Goal: Information Seeking & Learning: Find specific fact

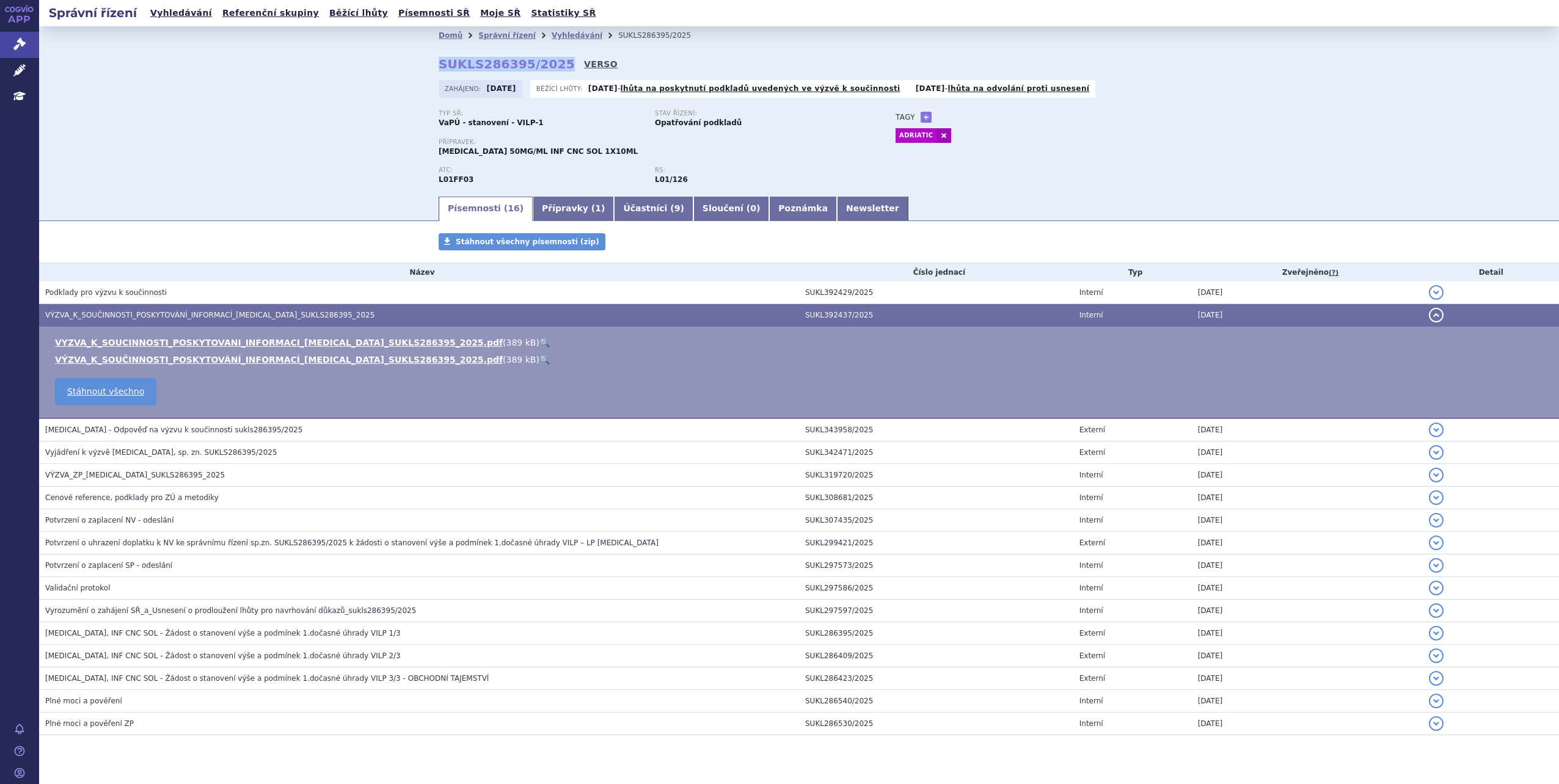
click at [584, 67] on link "VERSO" at bounding box center [601, 64] width 33 height 12
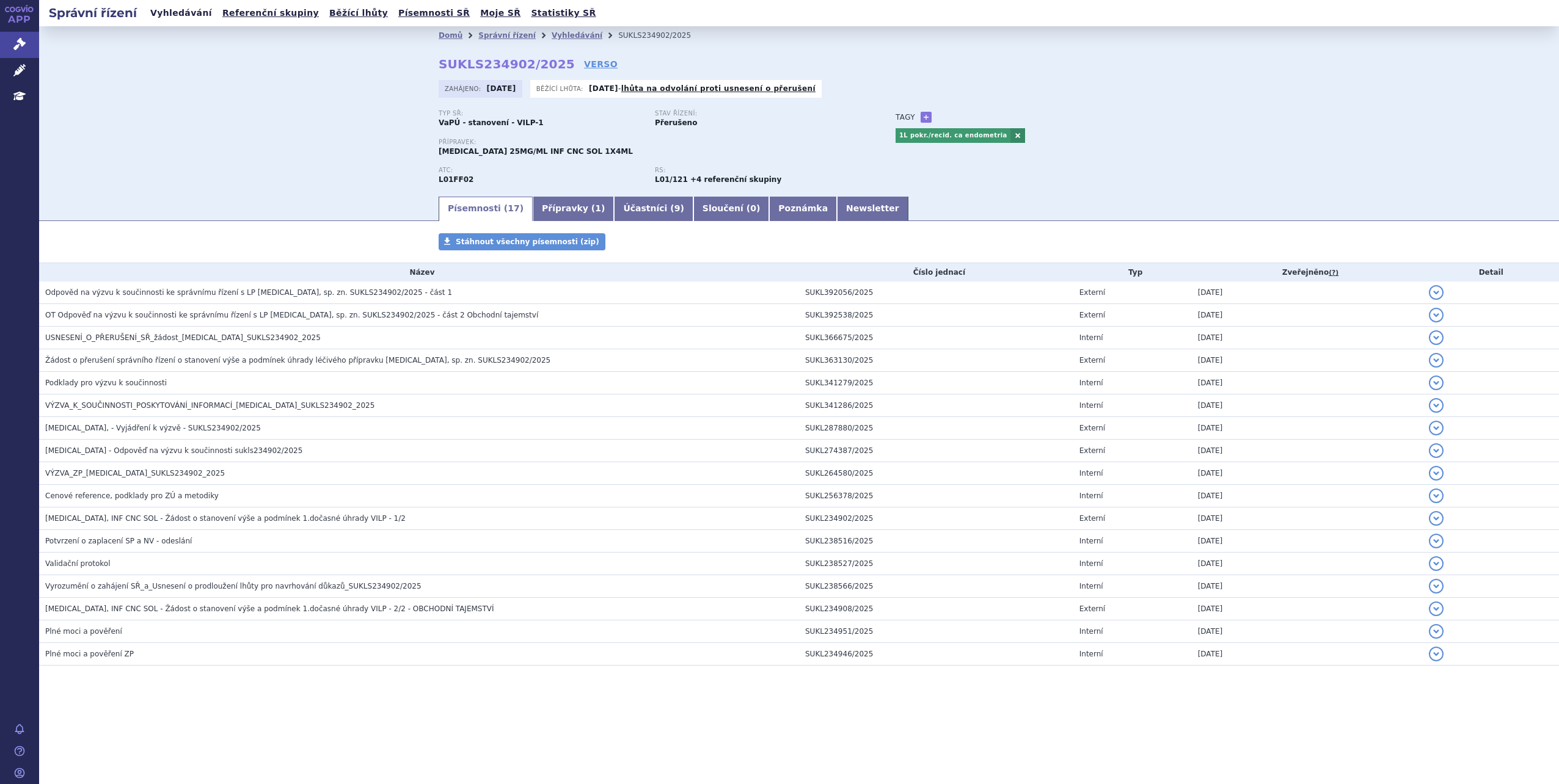
click at [180, 14] on link "Vyhledávání" at bounding box center [181, 13] width 69 height 17
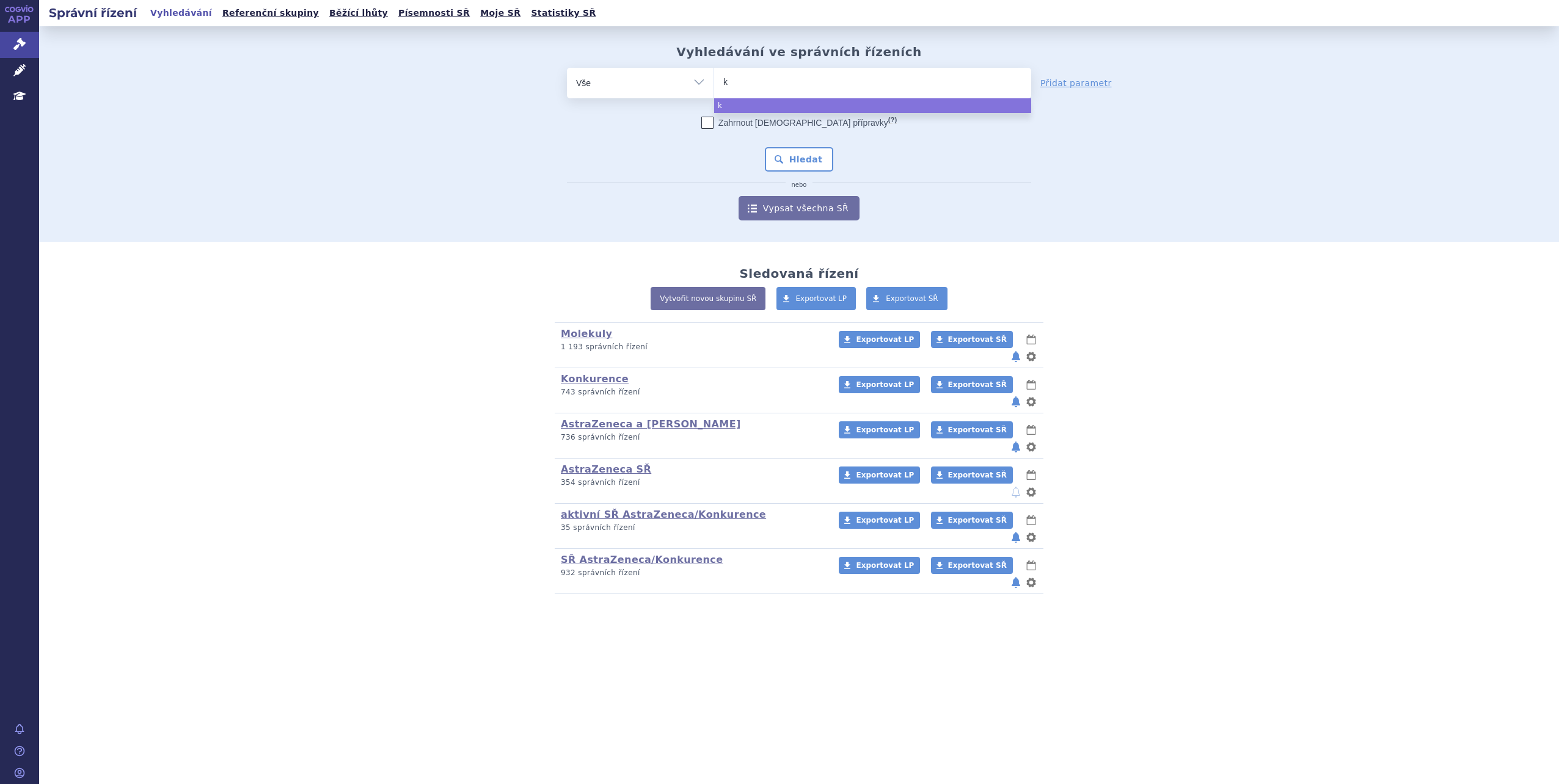
type input "ka"
type input "kadc"
type input "kadcy"
type input "[MEDICAL_DATA]"
select select "[MEDICAL_DATA]"
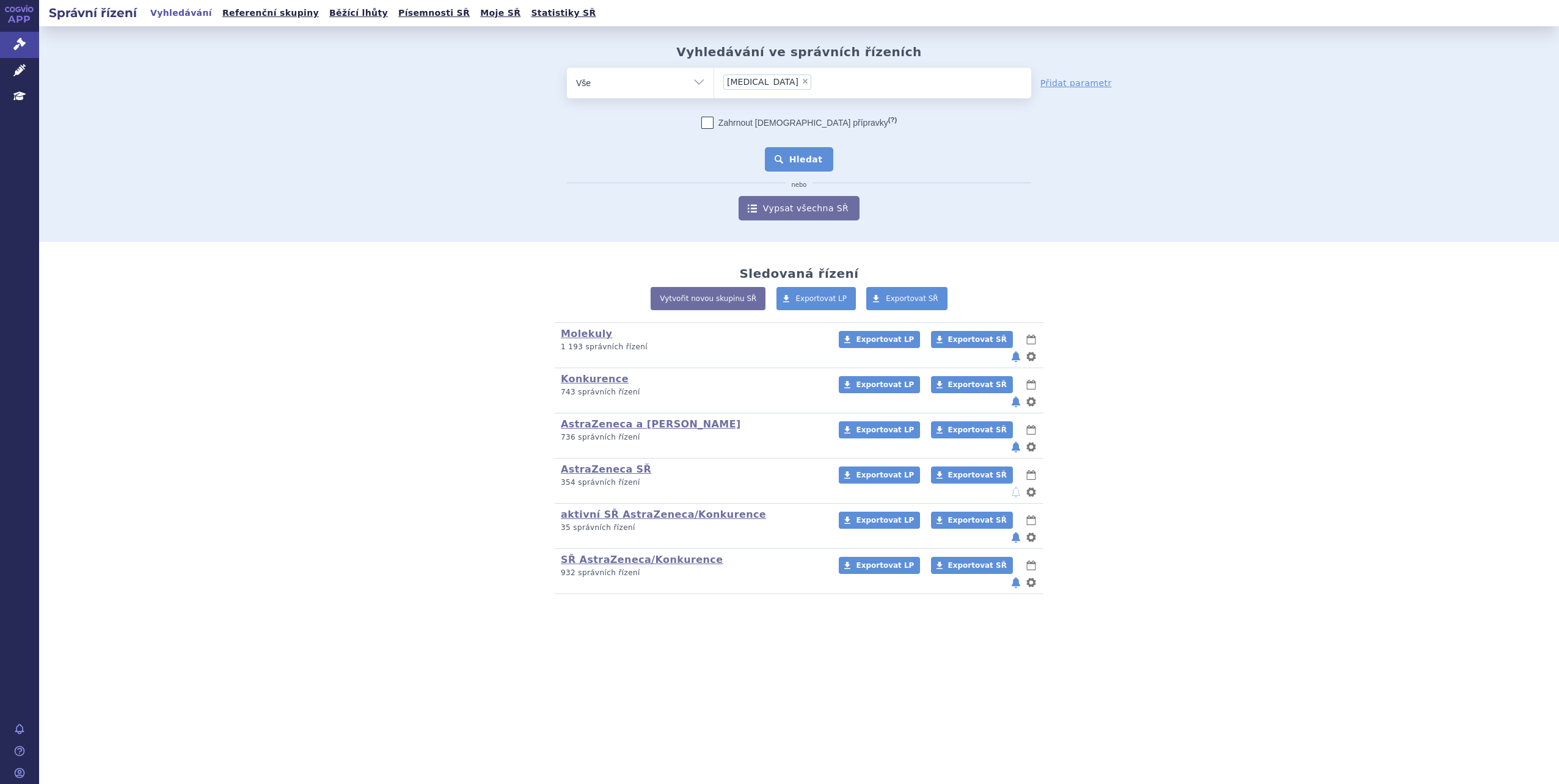
click at [814, 149] on button "Hledat" at bounding box center [799, 160] width 69 height 25
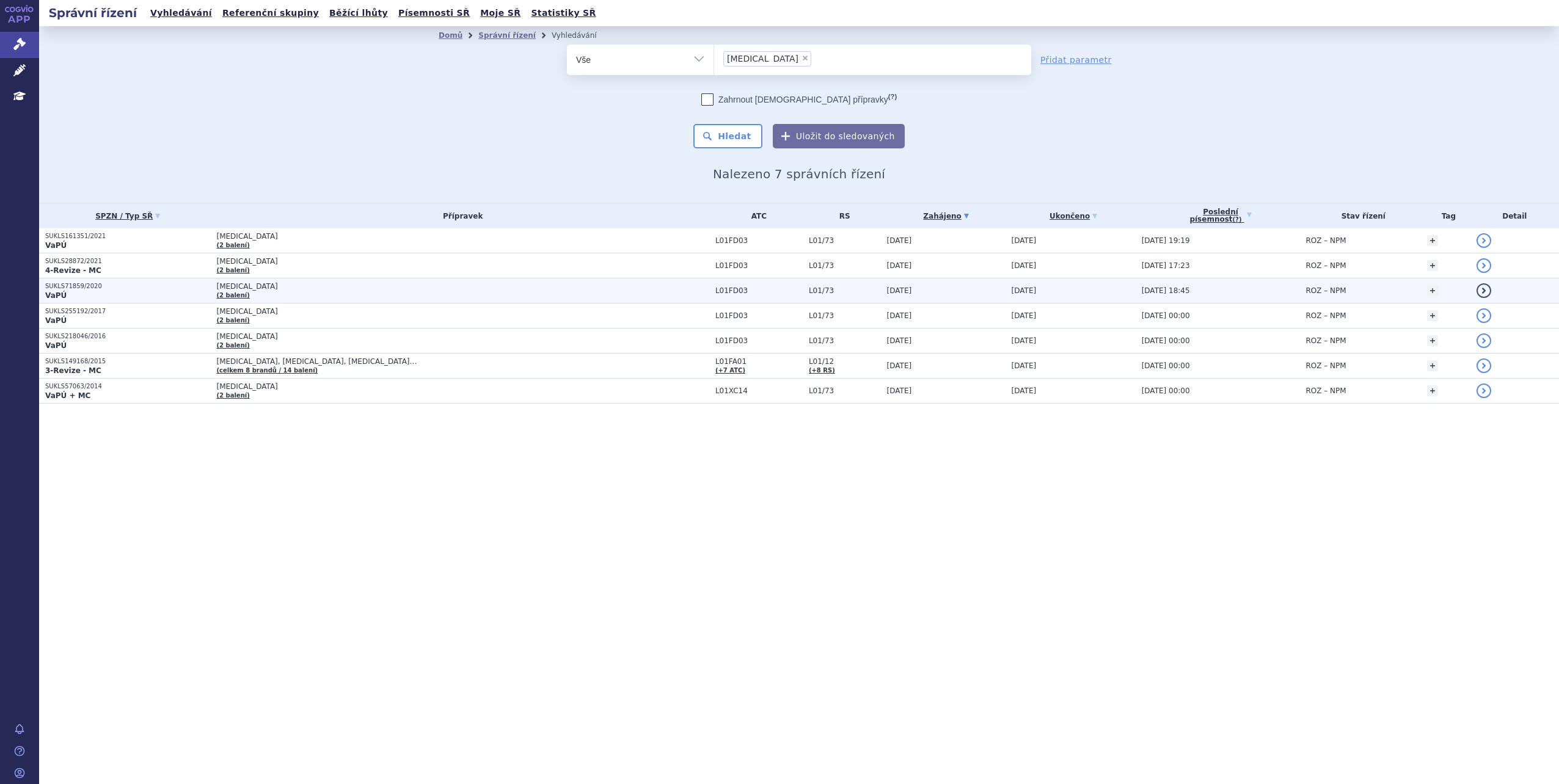
click at [102, 293] on p "VaPÚ" at bounding box center [128, 295] width 165 height 9
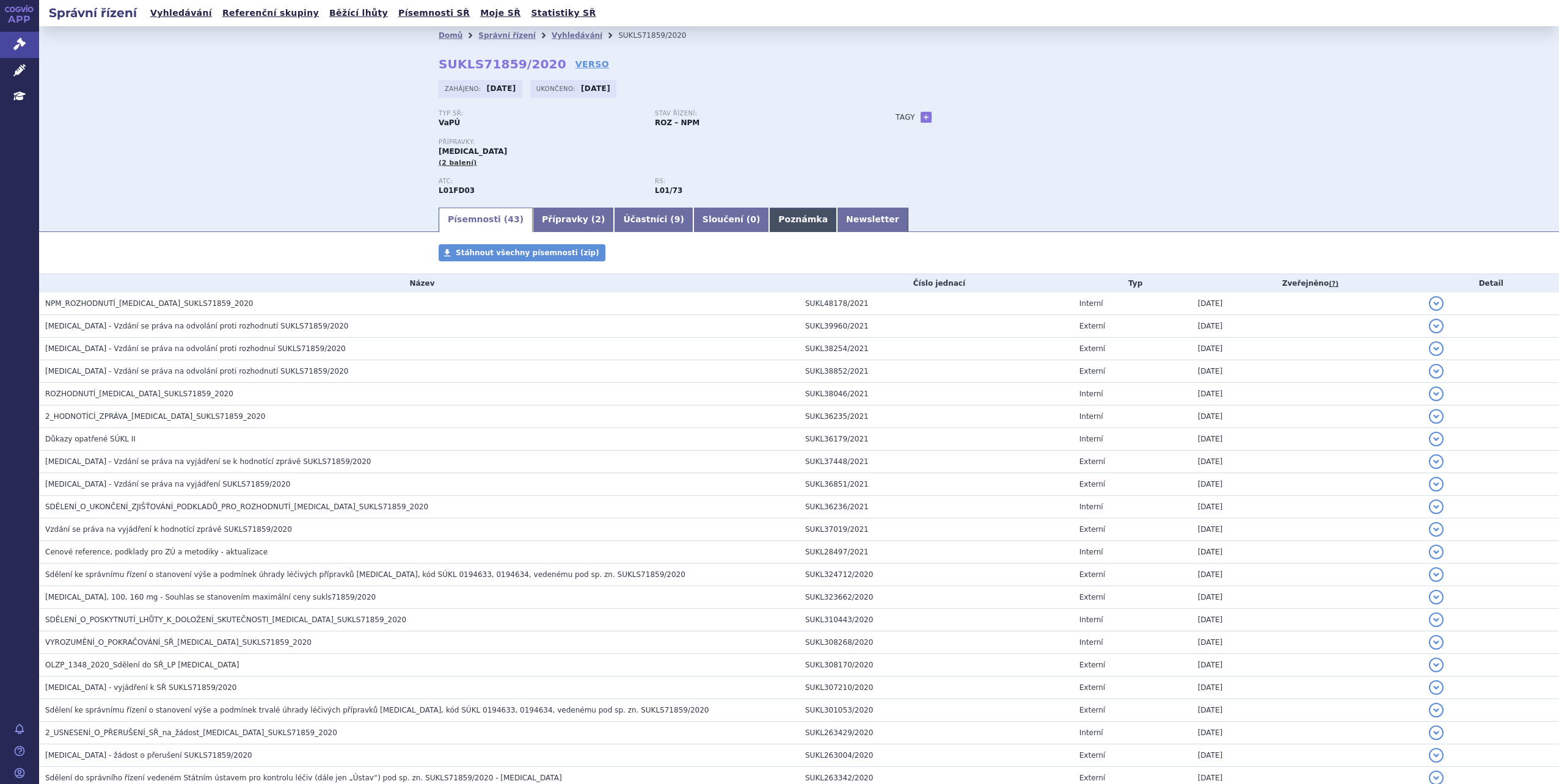
click at [769, 222] on link "Poznámka" at bounding box center [802, 220] width 67 height 25
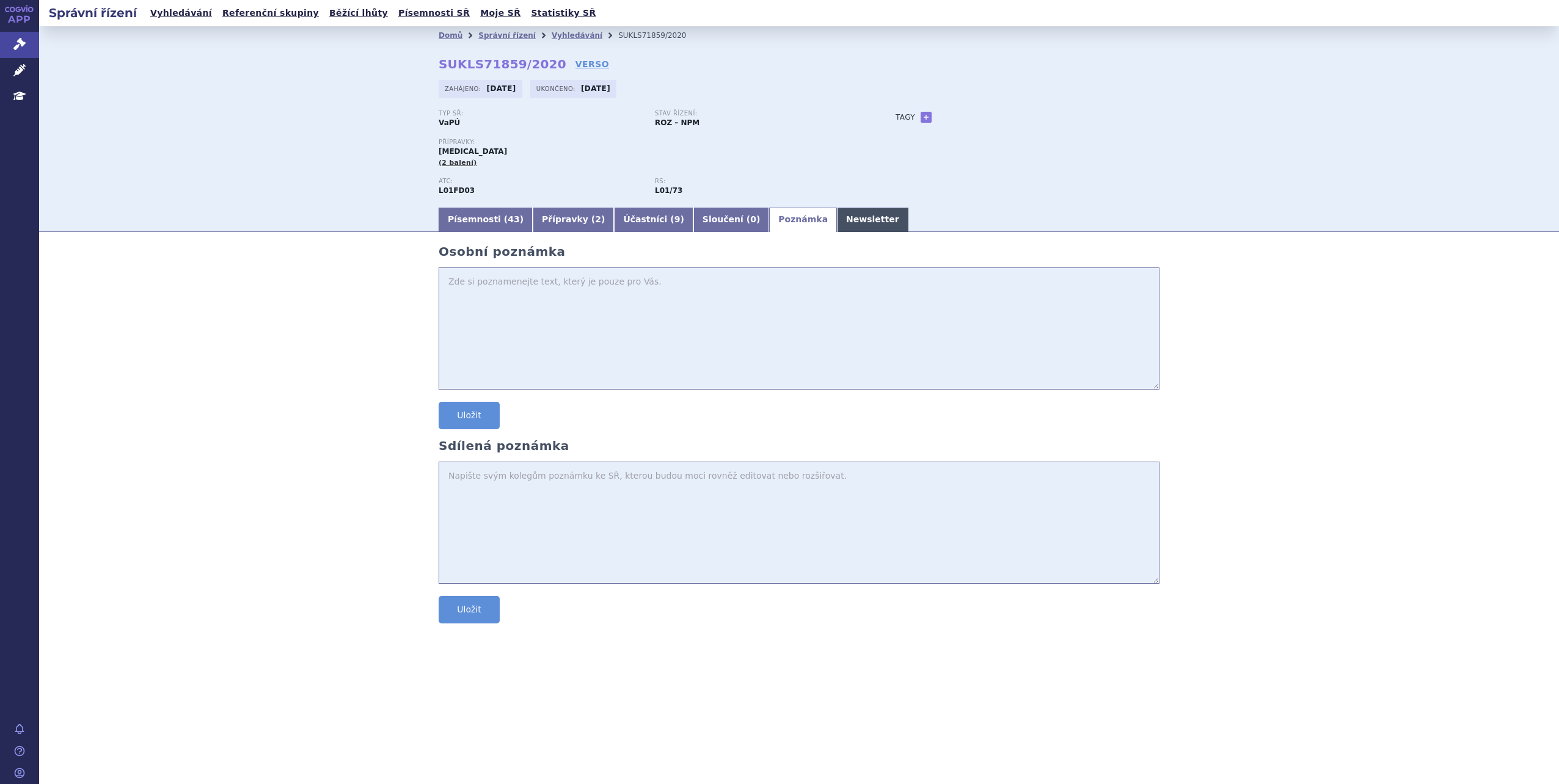
click at [836, 229] on link "Newsletter" at bounding box center [872, 220] width 72 height 25
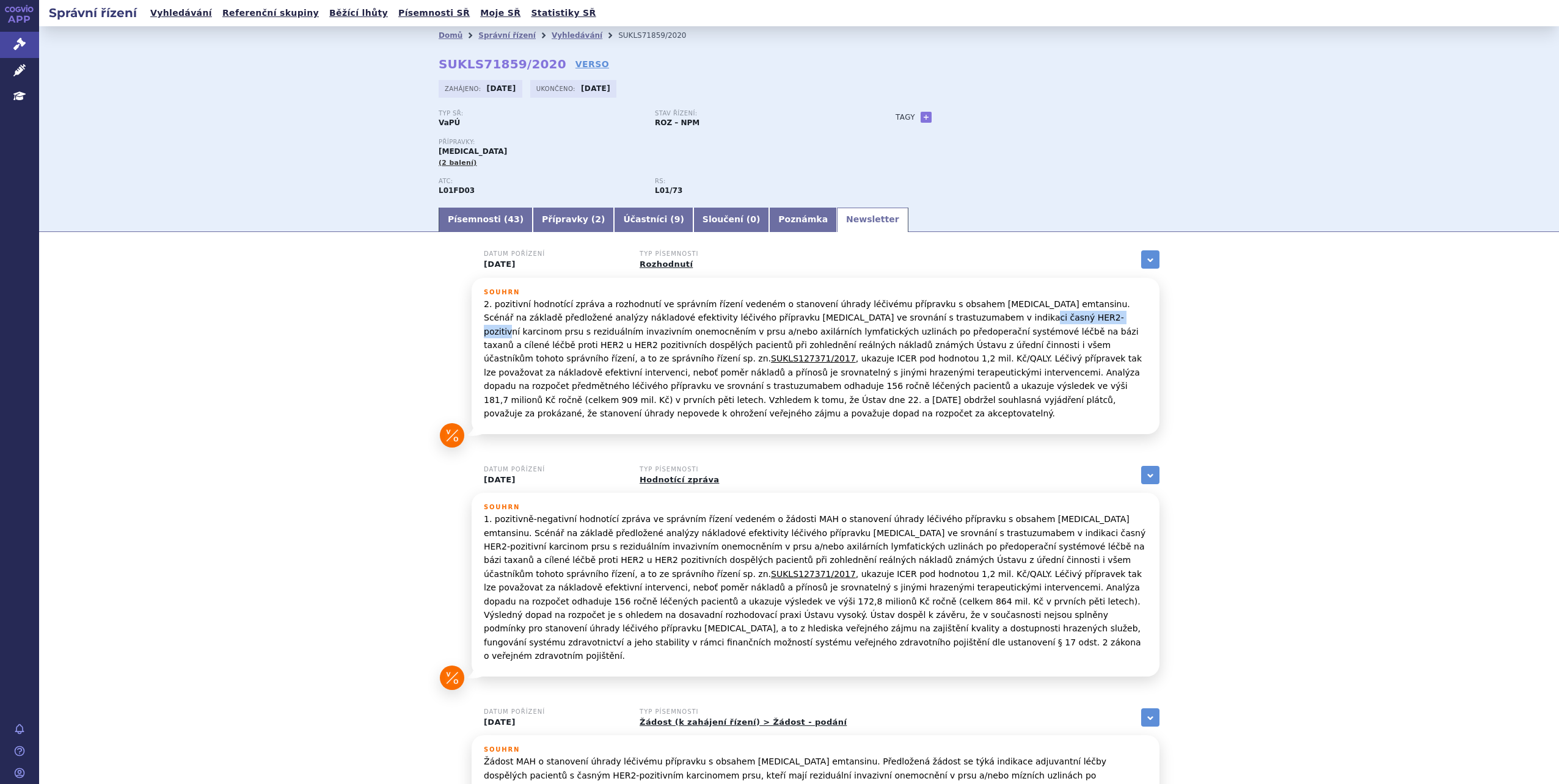
drag, startPoint x: 873, startPoint y: 316, endPoint x: 953, endPoint y: 315, distance: 80.0
click at [953, 315] on p "2. pozitivní hodnotící zpráva a rozhodnutí ve správním řízení vedeném o stanove…" at bounding box center [815, 359] width 663 height 123
drag, startPoint x: 826, startPoint y: 314, endPoint x: 887, endPoint y: 319, distance: 61.2
click at [887, 319] on p "2. pozitivní hodnotící zpráva a rozhodnutí ve správním řízení vedeném o stanove…" at bounding box center [815, 359] width 663 height 123
click at [503, 225] on link "Písemnosti ( 43 )" at bounding box center [485, 220] width 94 height 25
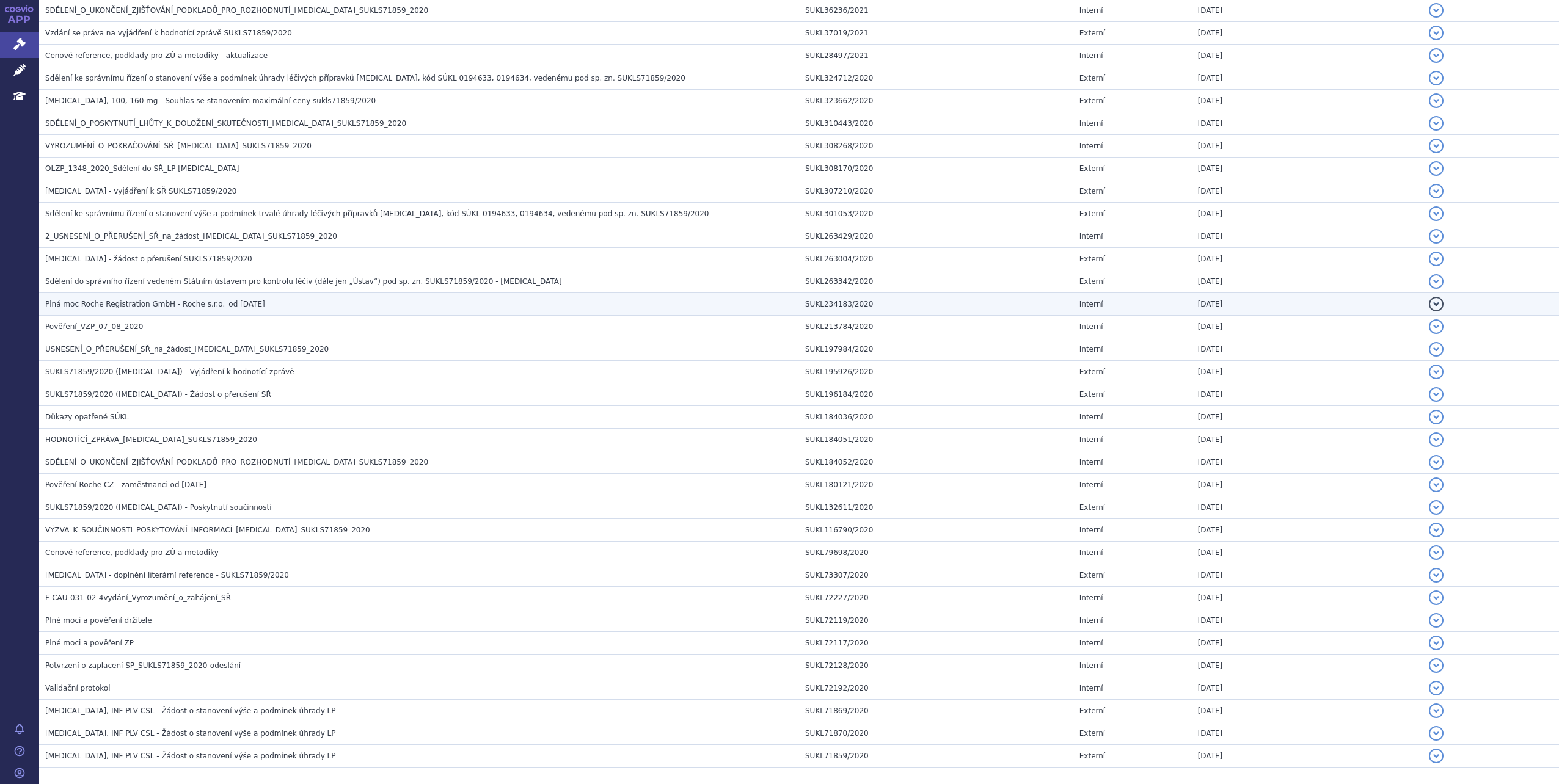
scroll to position [553, 0]
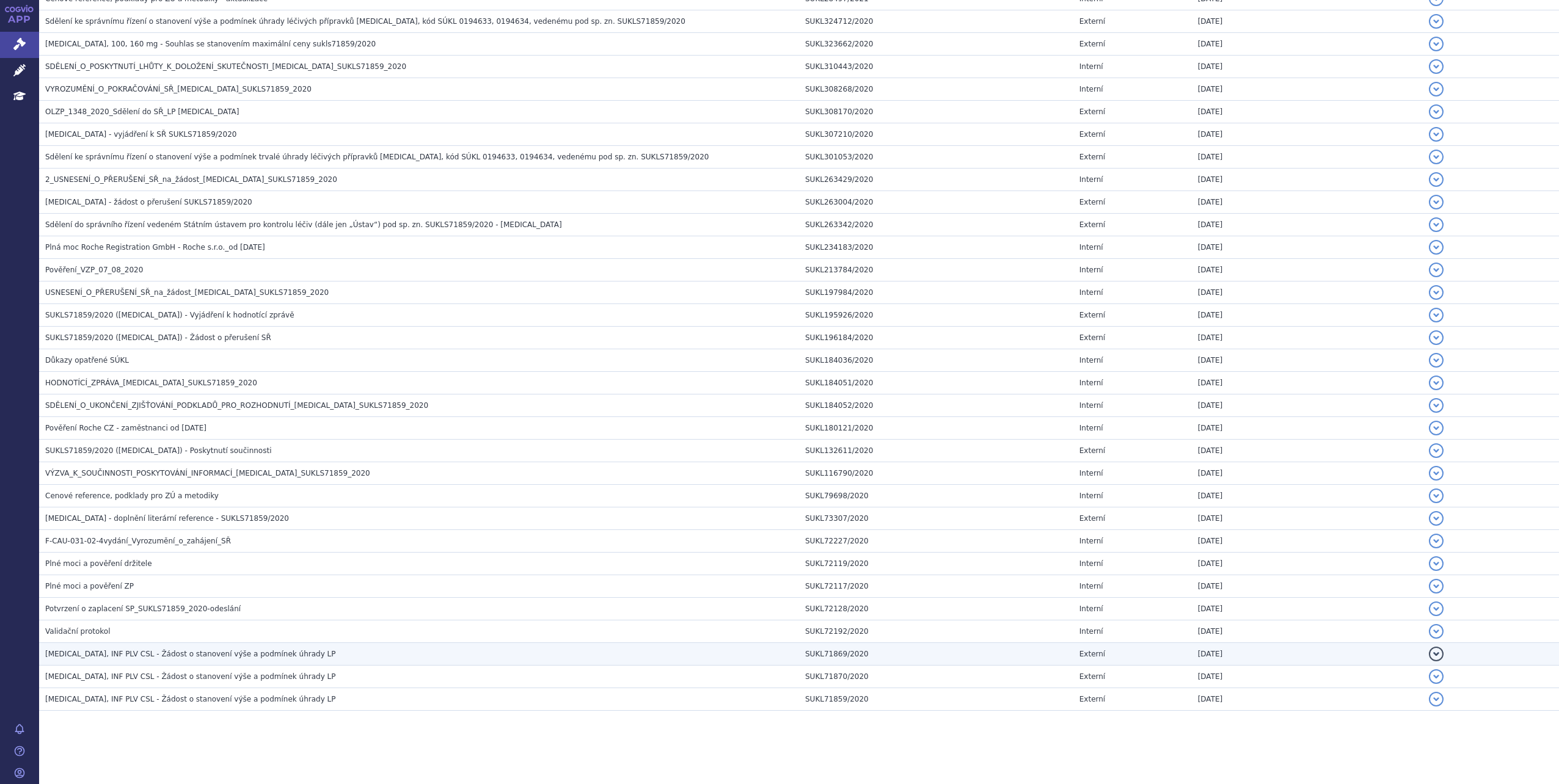
click at [298, 656] on h3 "KADCYLA, INF PLV CSL - Žádost o stanovení výše a podmínek úhrady LP" at bounding box center [421, 653] width 754 height 12
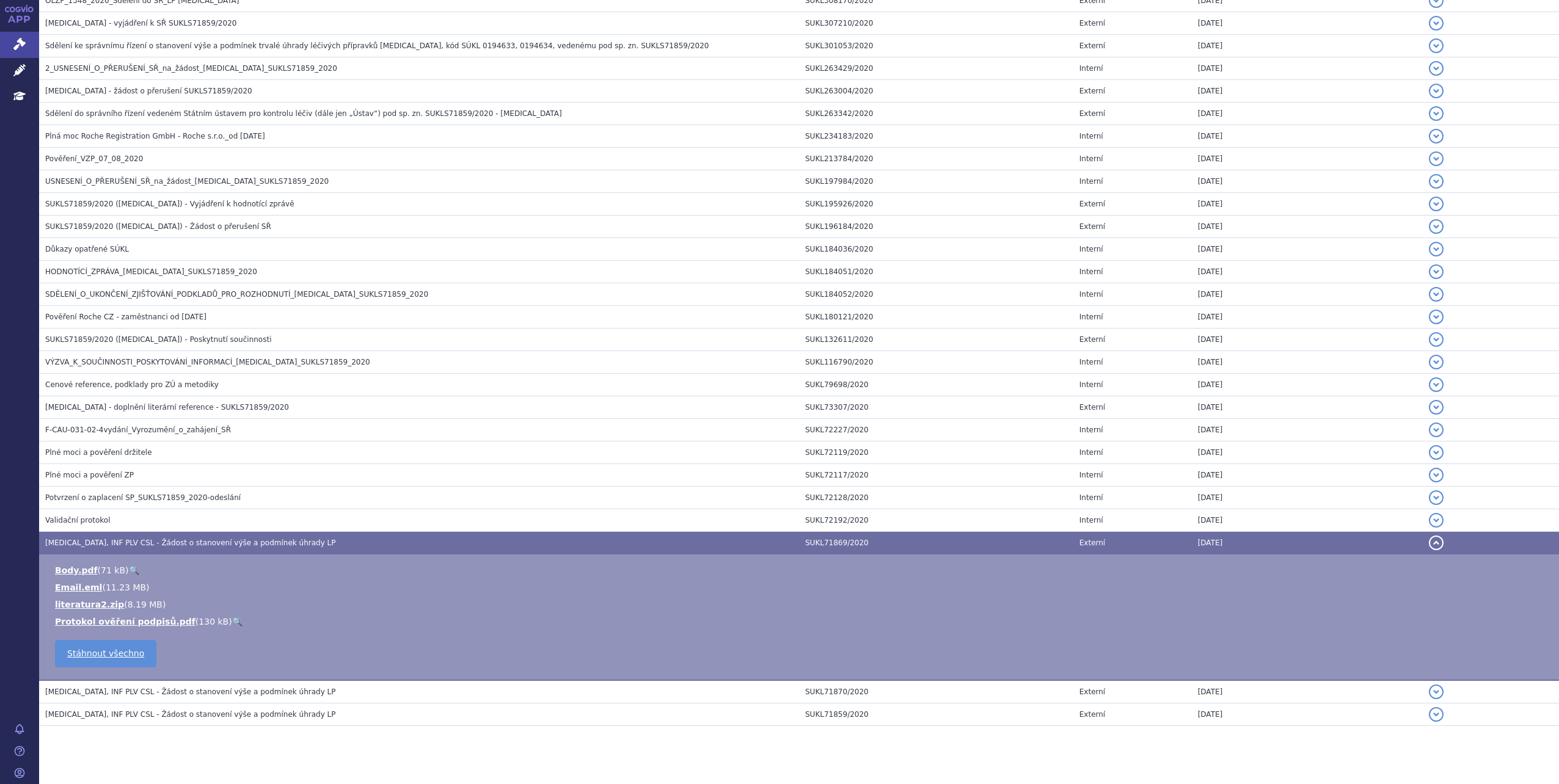
scroll to position [680, 0]
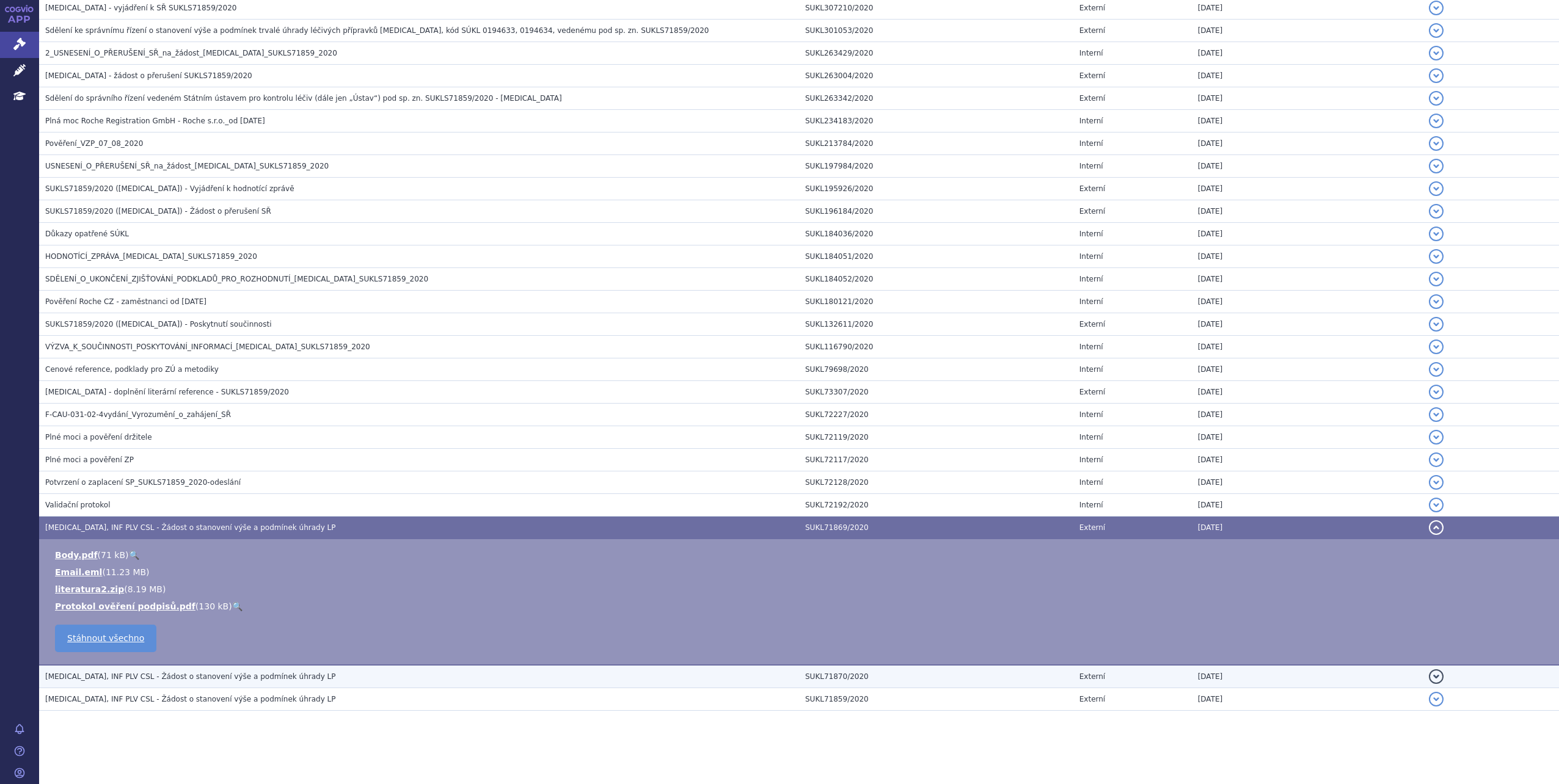
click at [351, 677] on h3 "KADCYLA, INF PLV CSL - Žádost o stanovení výše a podmínek úhrady LP" at bounding box center [421, 676] width 754 height 12
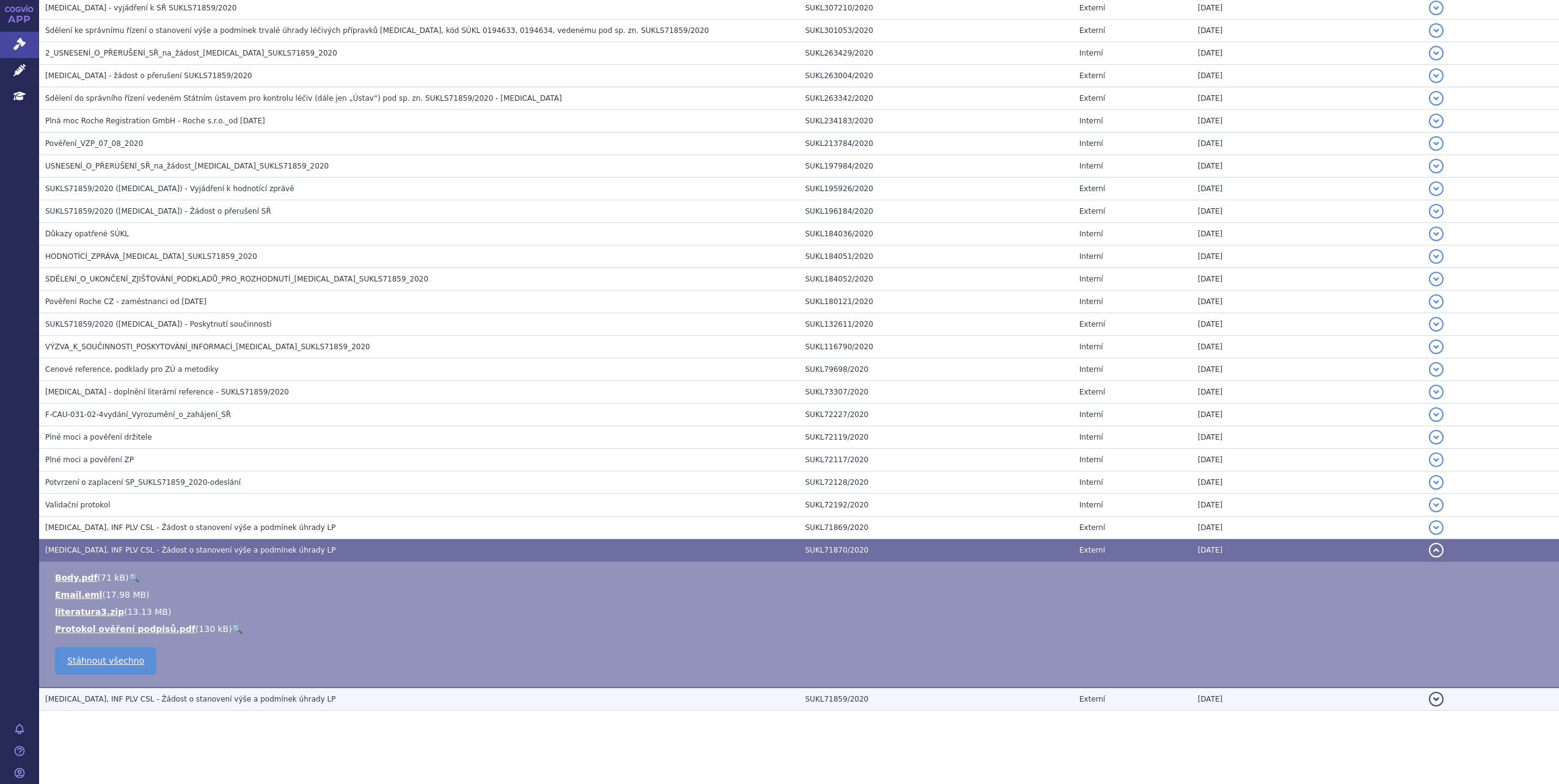
click at [334, 704] on h3 "KADCYLA, INF PLV CSL - Žádost o stanovení výše a podmínek úhrady LP" at bounding box center [421, 699] width 754 height 12
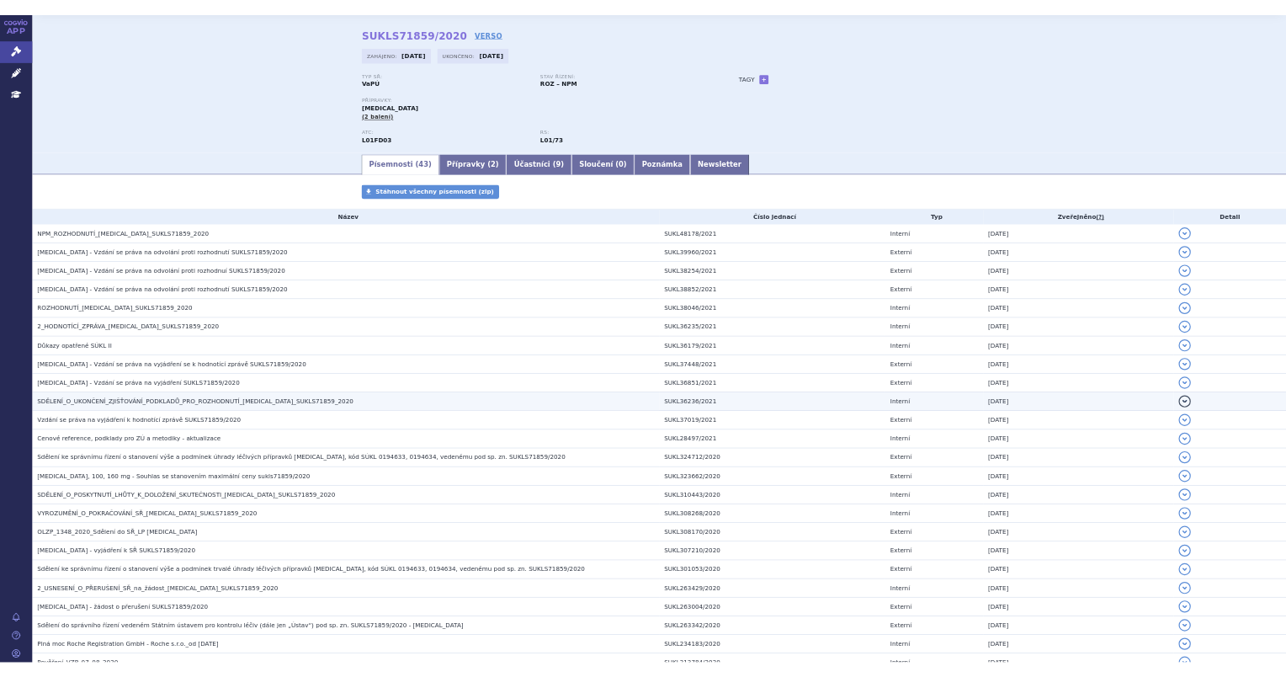
scroll to position [0, 0]
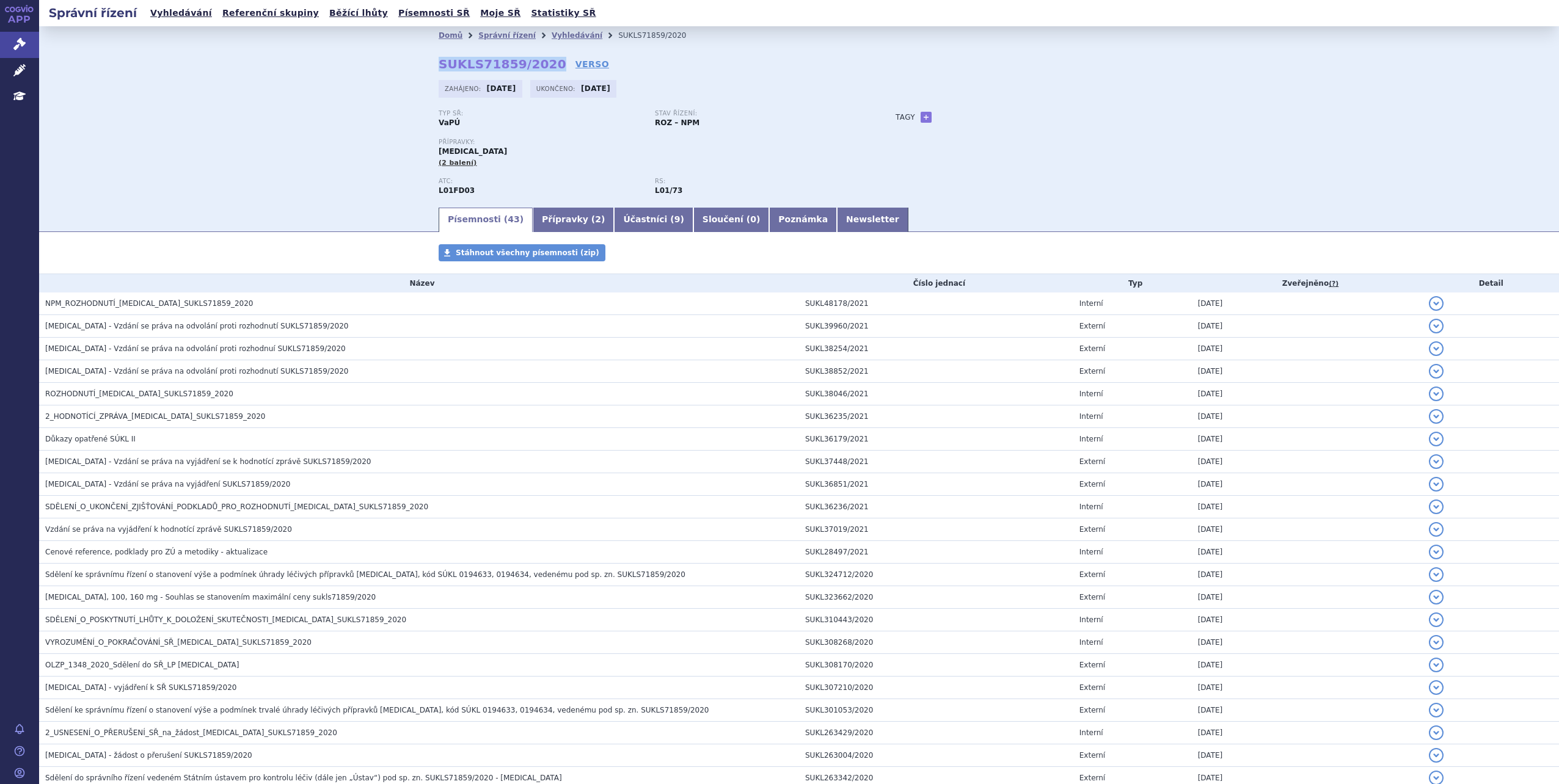
drag, startPoint x: 433, startPoint y: 66, endPoint x: 539, endPoint y: 67, distance: 106.0
click at [539, 67] on div "Domů Správní řízení Vyhledávání SUKLS71859/2020 SUKLS71859/2020 VERSO Zahájeno:…" at bounding box center [799, 125] width 770 height 161
copy strong "SUKLS71859/2020"
